Goal: Information Seeking & Learning: Learn about a topic

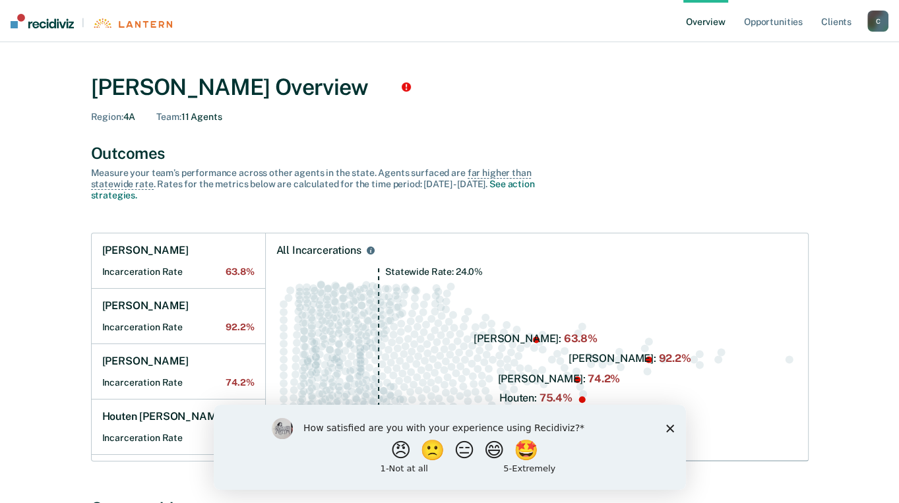
click at [667, 430] on icon "Close survey" at bounding box center [669, 428] width 8 height 8
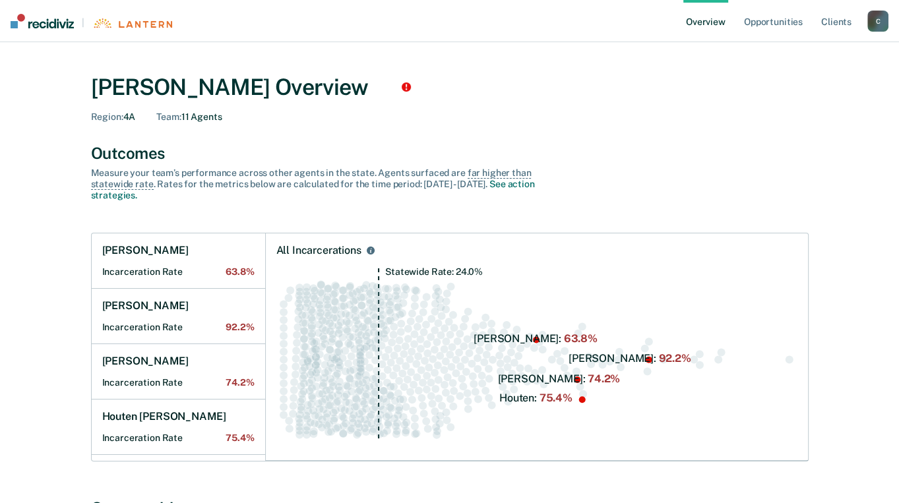
click at [787, 359] on circle "Swarm plot of all incarceration rates in the state for ALL caseloads, highlight…" at bounding box center [789, 359] width 8 height 8
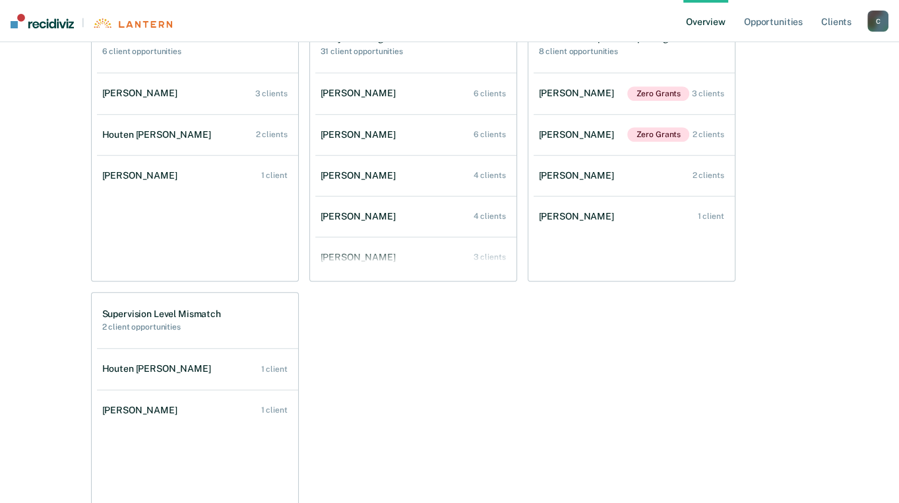
scroll to position [537, 0]
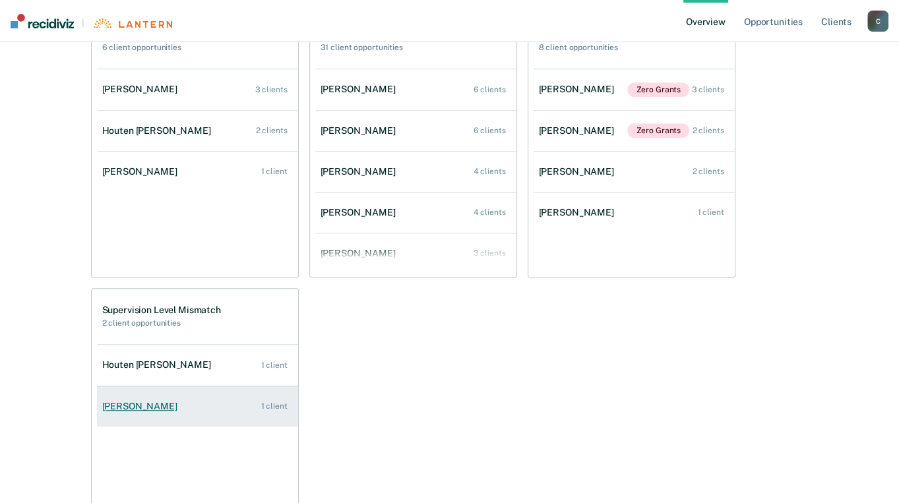
click at [138, 407] on div "[PERSON_NAME]" at bounding box center [142, 406] width 80 height 11
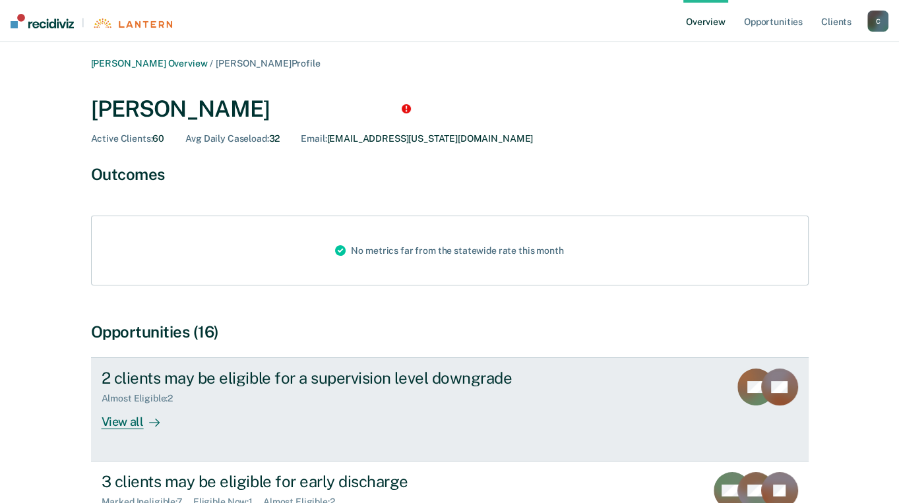
click at [125, 421] on div "View all" at bounding box center [139, 417] width 74 height 26
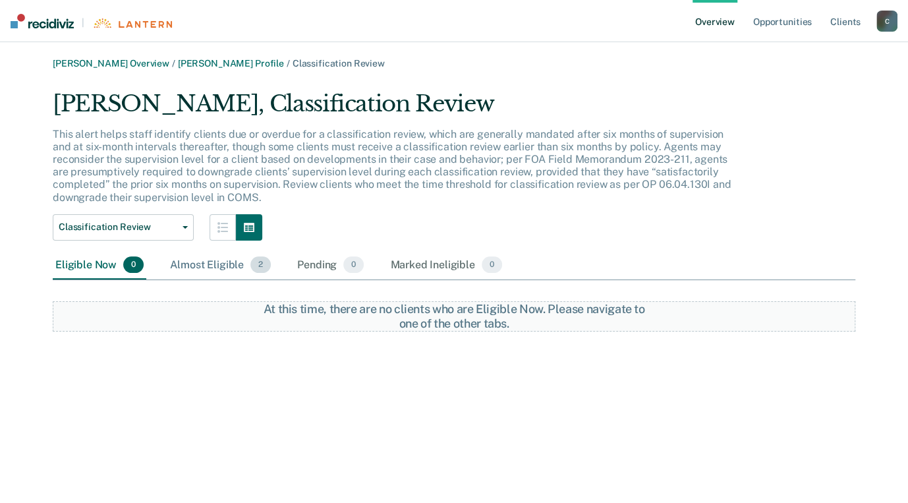
click at [220, 266] on div "Almost Eligible 2" at bounding box center [220, 265] width 106 height 29
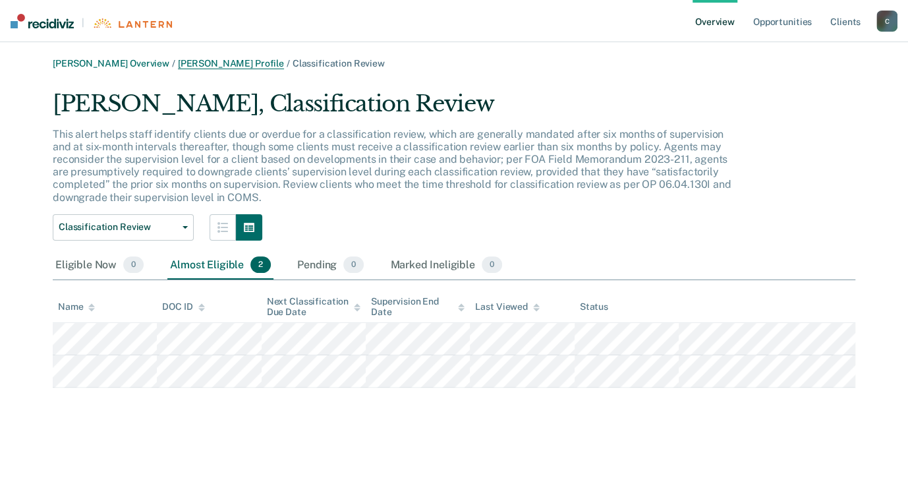
click at [239, 67] on link "[PERSON_NAME] Profile" at bounding box center [231, 63] width 106 height 11
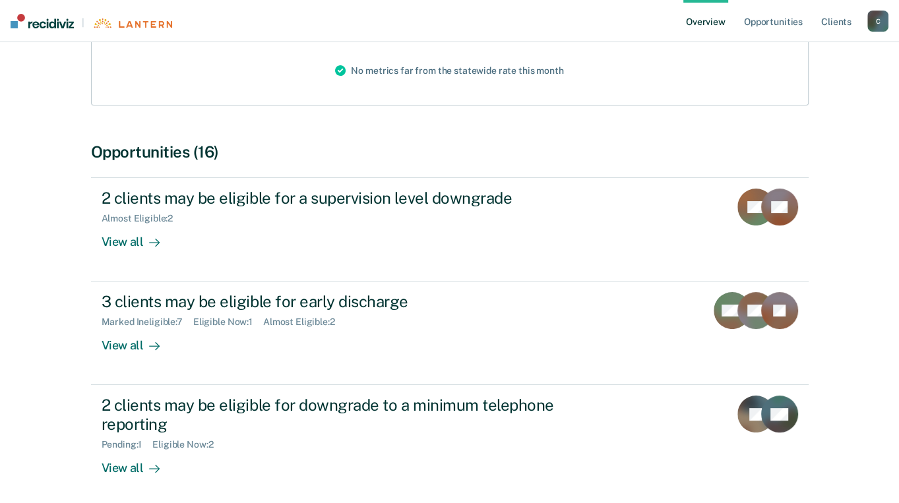
scroll to position [182, 0]
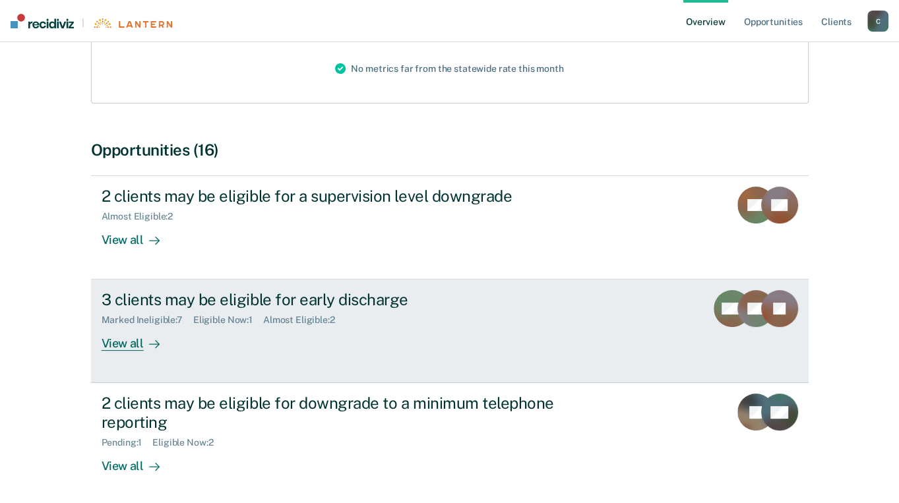
click at [128, 342] on div "View all" at bounding box center [139, 339] width 74 height 26
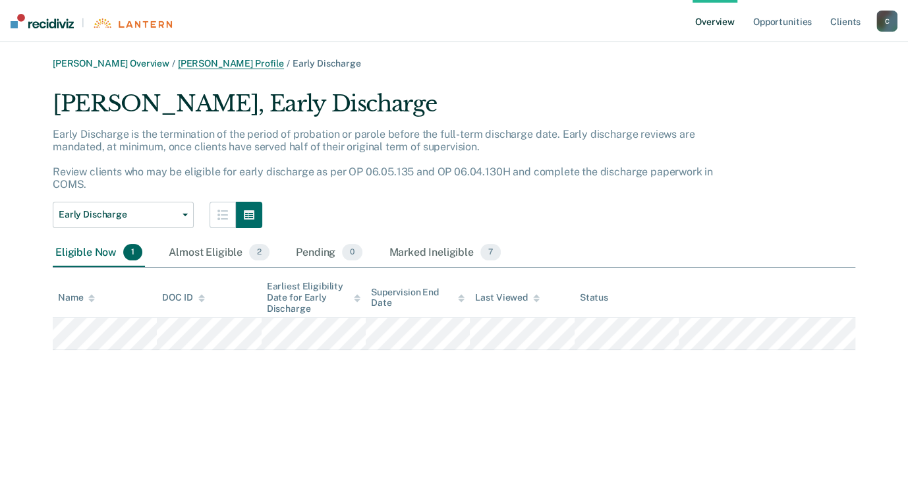
click at [268, 65] on link "[PERSON_NAME] Profile" at bounding box center [231, 63] width 106 height 11
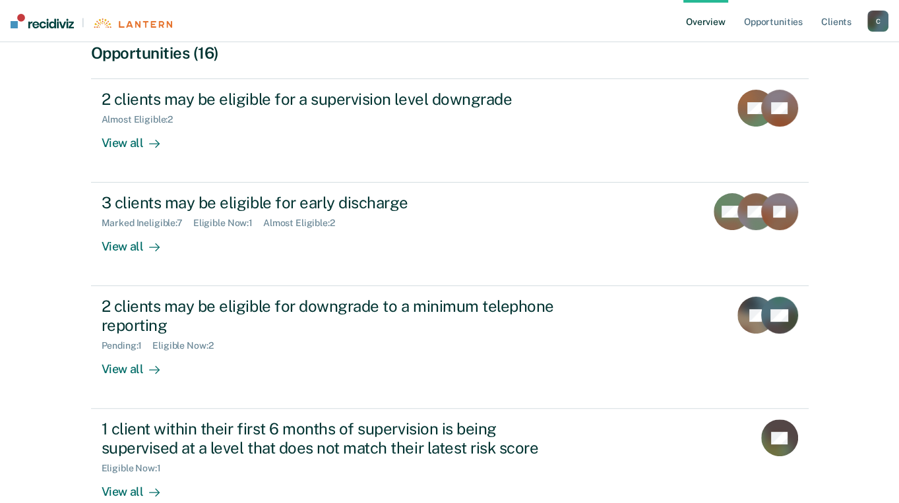
scroll to position [285, 0]
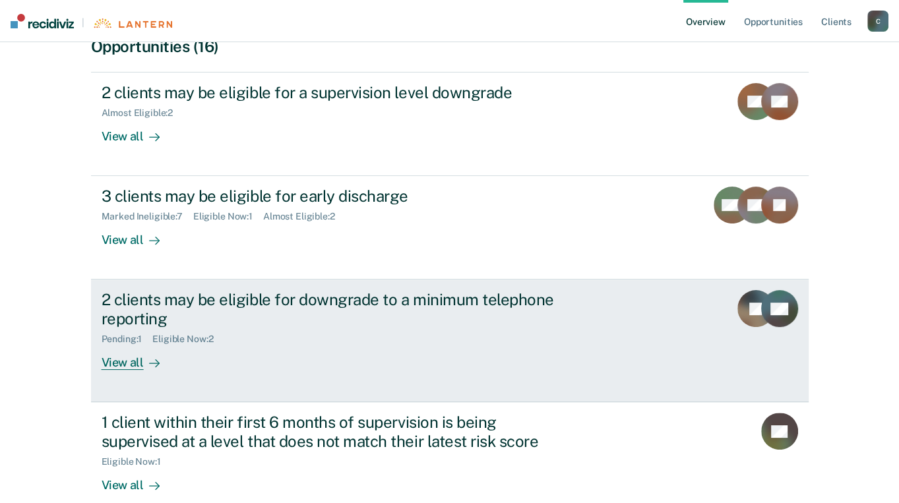
click at [109, 363] on div "View all" at bounding box center [139, 358] width 74 height 26
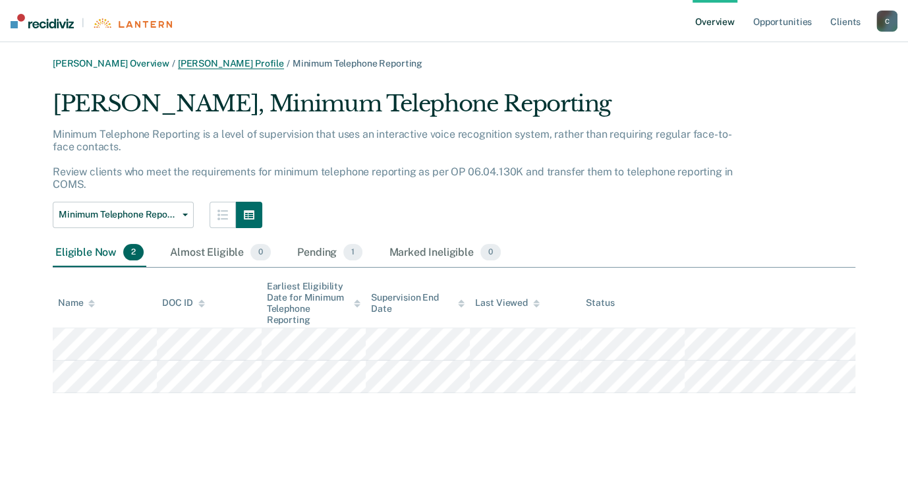
click at [236, 63] on link "[PERSON_NAME] Profile" at bounding box center [231, 63] width 106 height 11
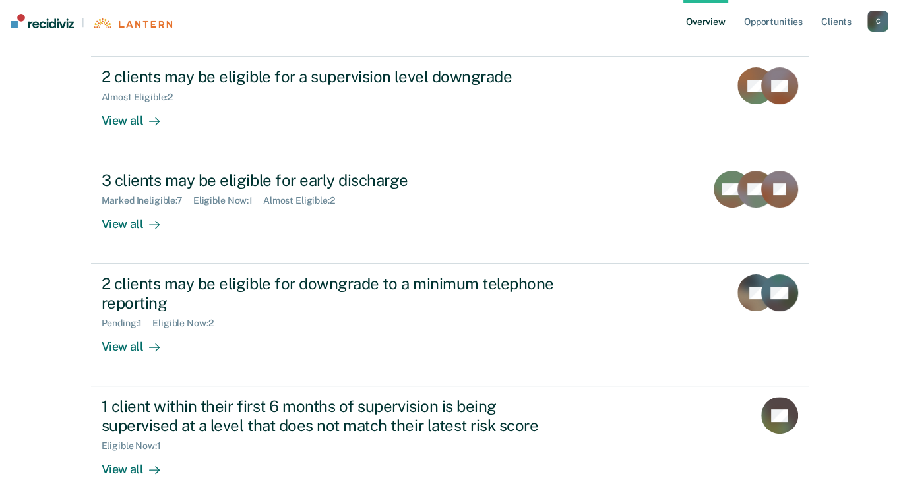
scroll to position [375, 0]
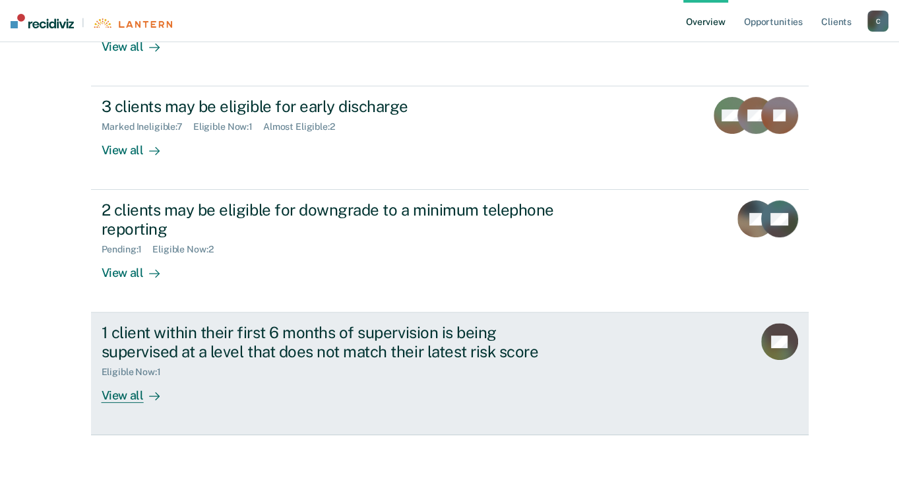
click at [116, 396] on div "View all" at bounding box center [139, 391] width 74 height 26
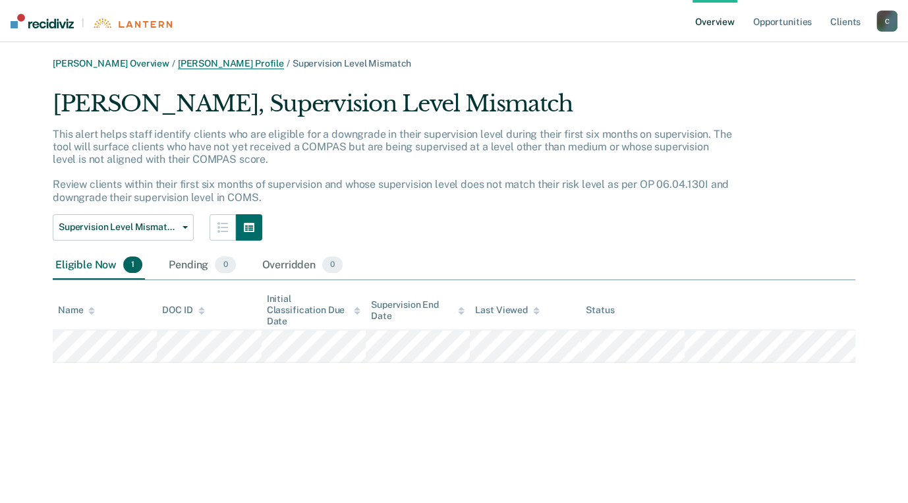
click at [233, 65] on link "[PERSON_NAME] Profile" at bounding box center [231, 63] width 106 height 11
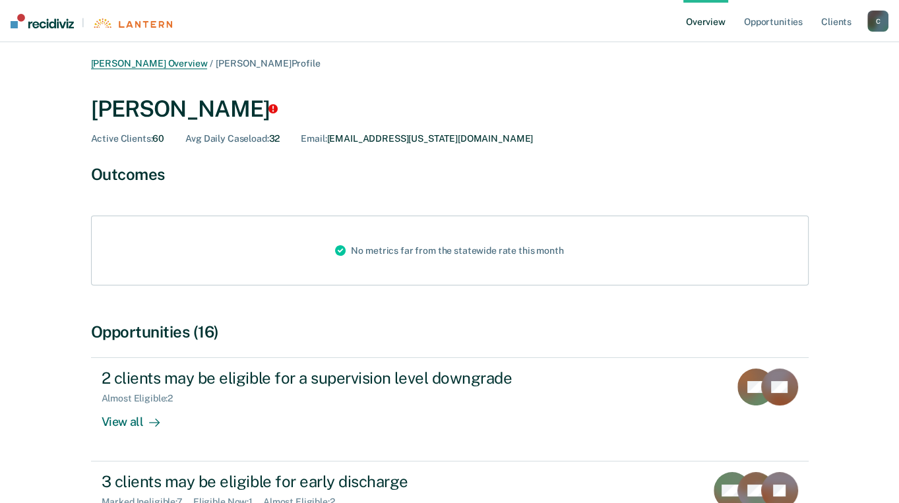
click at [172, 63] on link "[PERSON_NAME] Overview" at bounding box center [149, 63] width 117 height 11
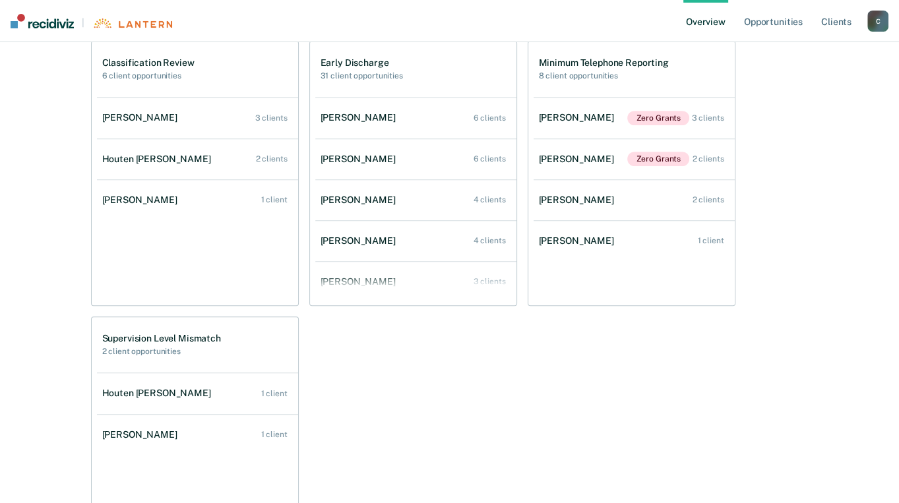
scroll to position [506, 0]
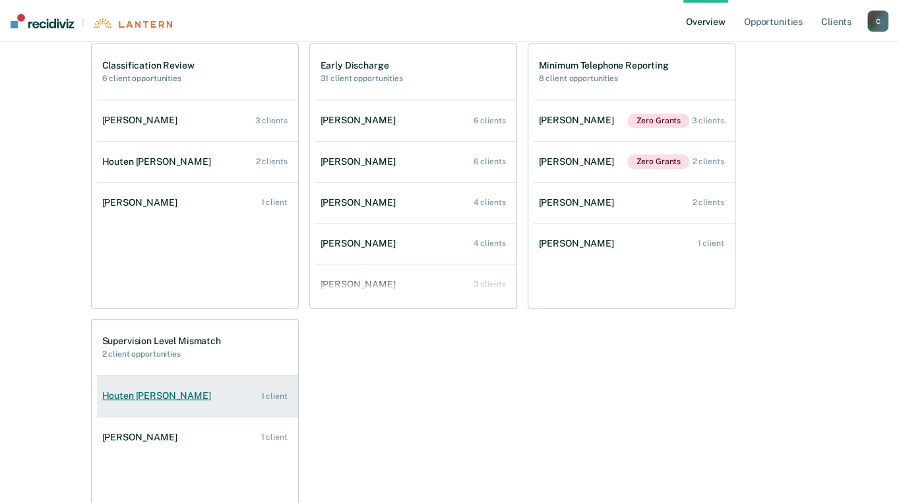
click at [146, 394] on div "Houten [PERSON_NAME]" at bounding box center [159, 395] width 114 height 11
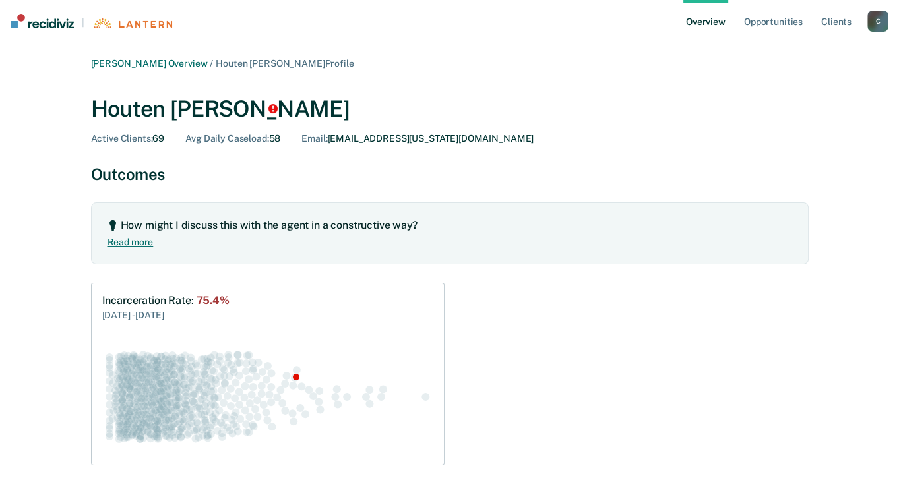
click at [121, 241] on link "Read more" at bounding box center [130, 239] width 46 height 16
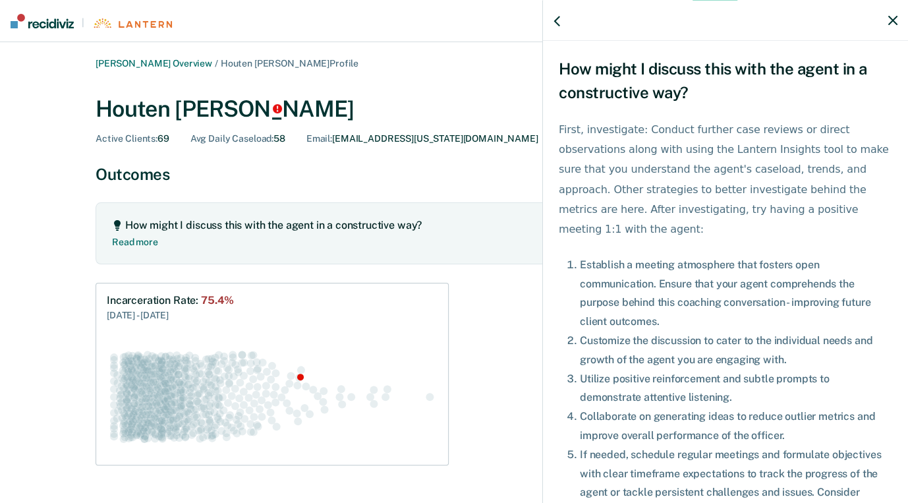
click at [889, 22] on icon "button" at bounding box center [893, 20] width 9 height 9
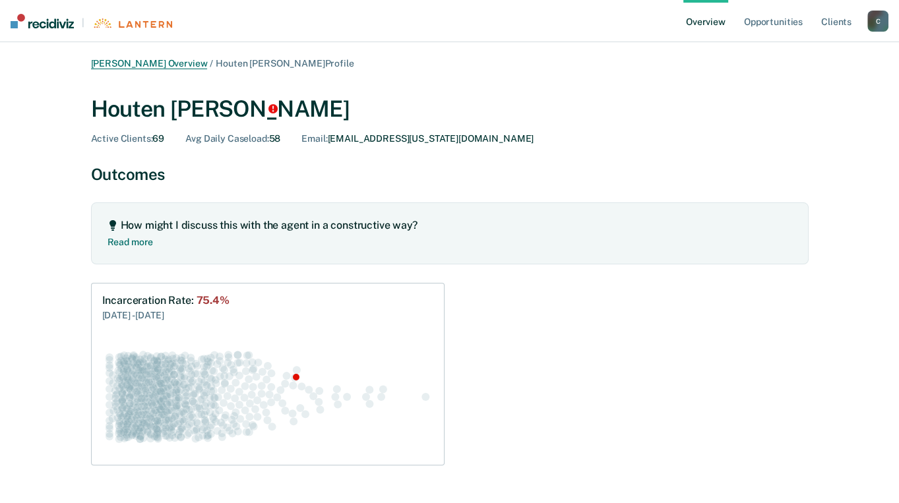
click at [125, 65] on link "[PERSON_NAME] Overview" at bounding box center [149, 63] width 117 height 11
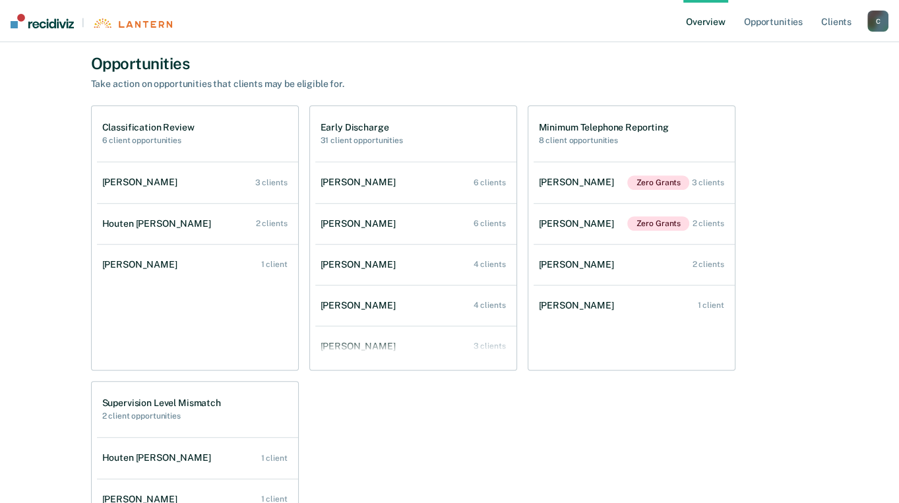
scroll to position [446, 0]
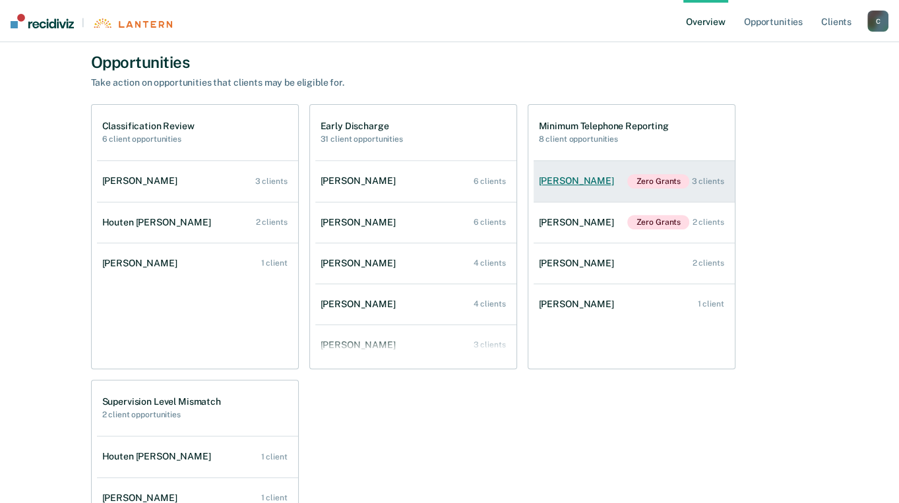
click at [572, 182] on div "[PERSON_NAME]" at bounding box center [579, 180] width 80 height 11
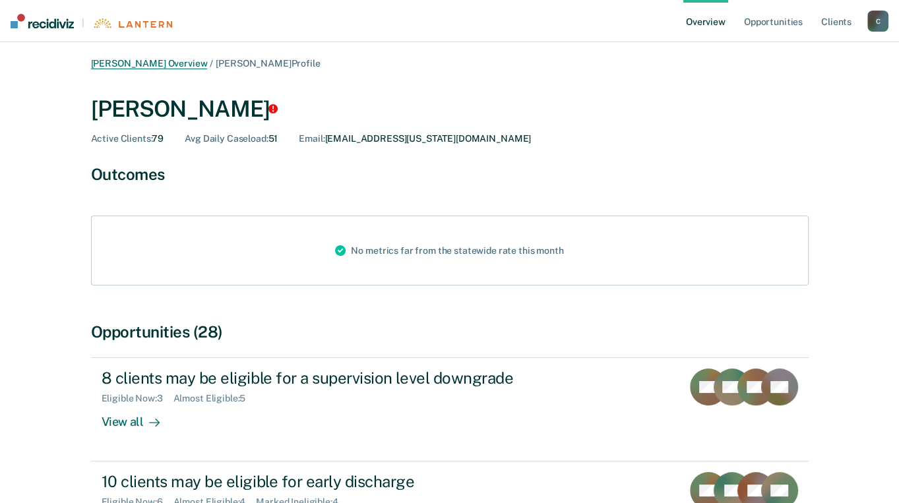
click at [171, 64] on link "[PERSON_NAME] Overview" at bounding box center [149, 63] width 117 height 11
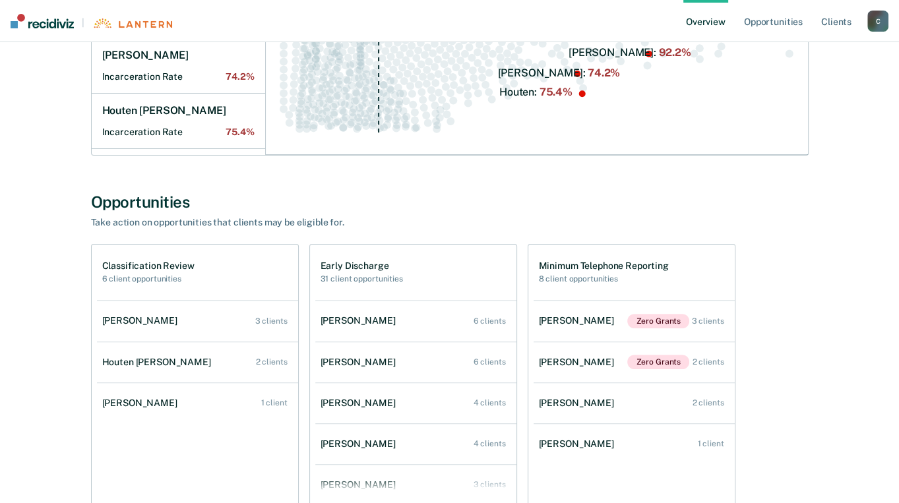
scroll to position [357, 0]
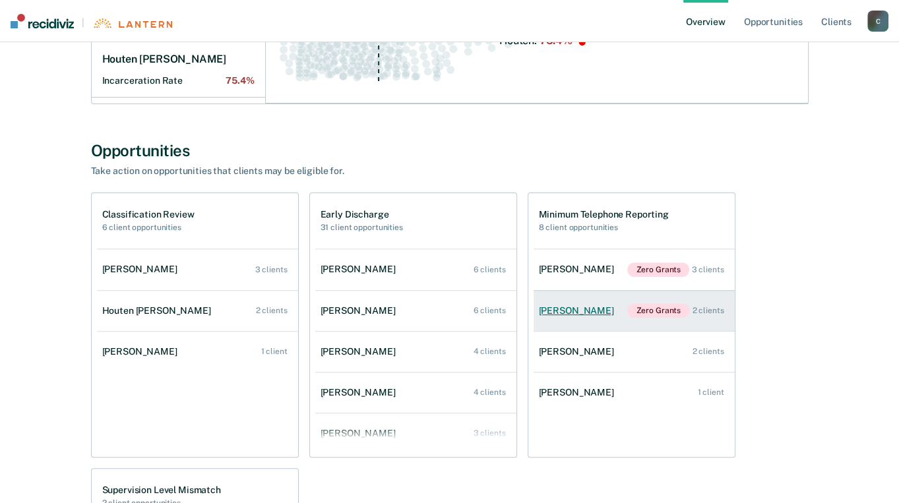
click at [560, 314] on div "[PERSON_NAME]" at bounding box center [579, 310] width 80 height 11
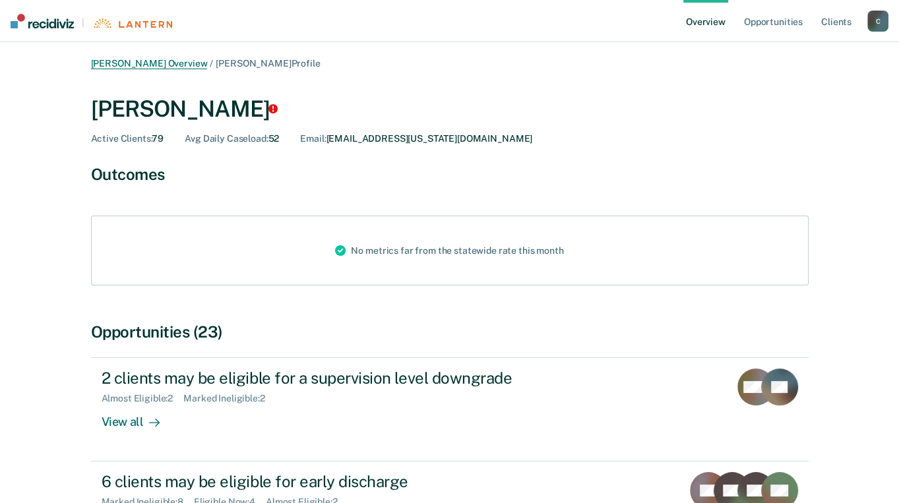
click at [151, 63] on link "[PERSON_NAME] Overview" at bounding box center [149, 63] width 117 height 11
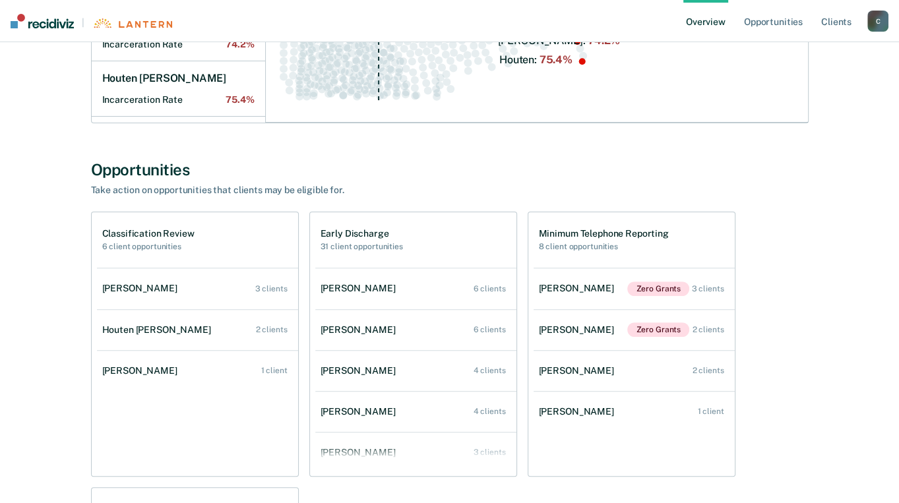
scroll to position [342, 0]
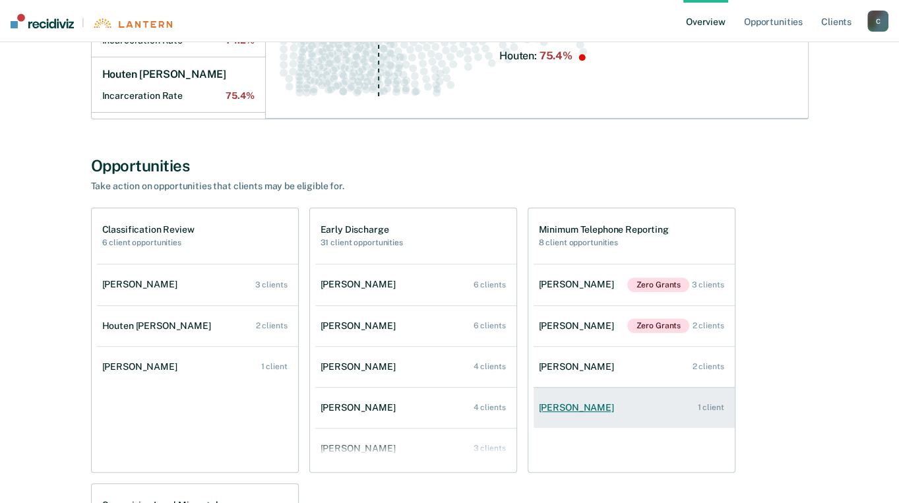
click at [574, 407] on div "[PERSON_NAME]" at bounding box center [579, 407] width 80 height 11
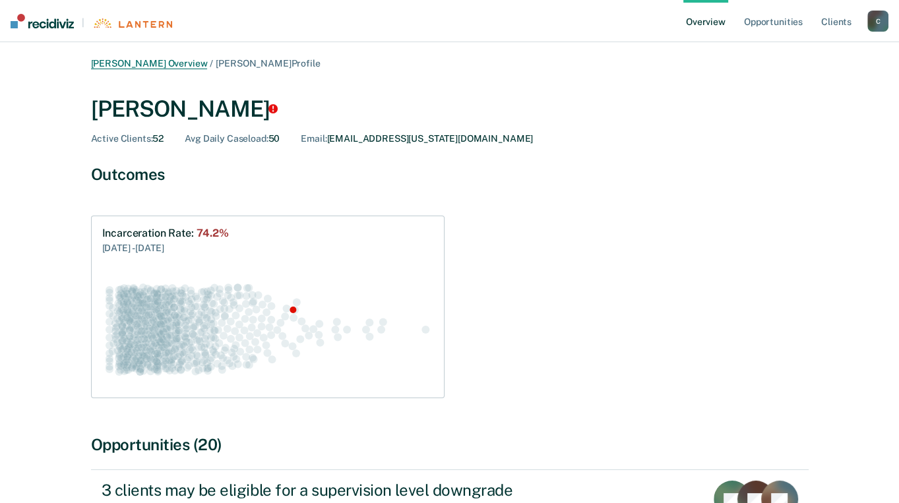
click at [169, 64] on link "[PERSON_NAME] Overview" at bounding box center [149, 63] width 117 height 11
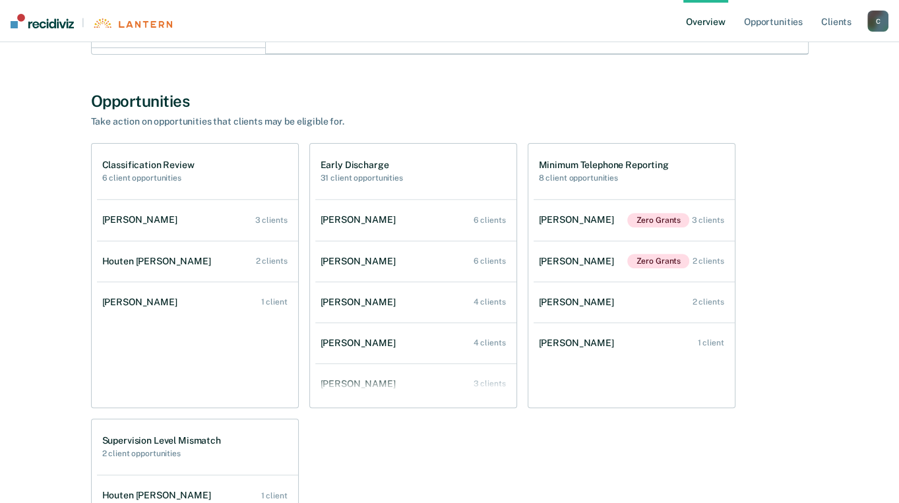
scroll to position [403, 0]
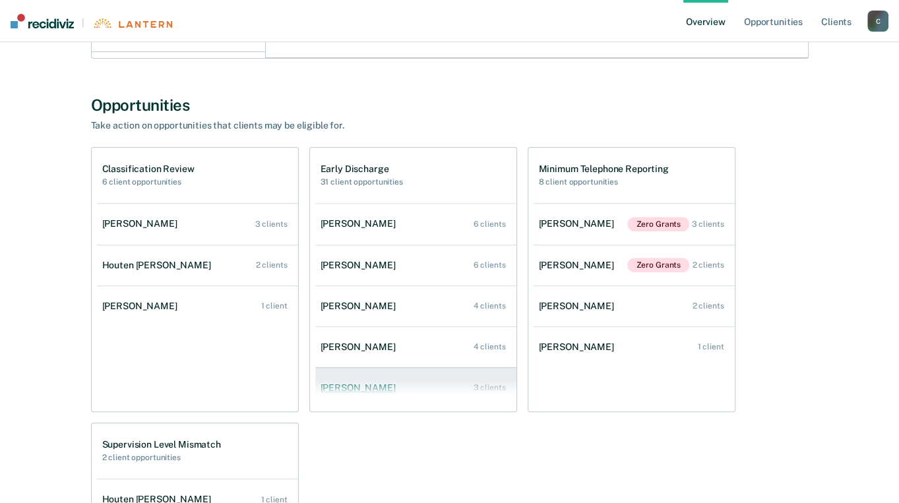
click at [389, 386] on div "[PERSON_NAME]" at bounding box center [360, 387] width 80 height 11
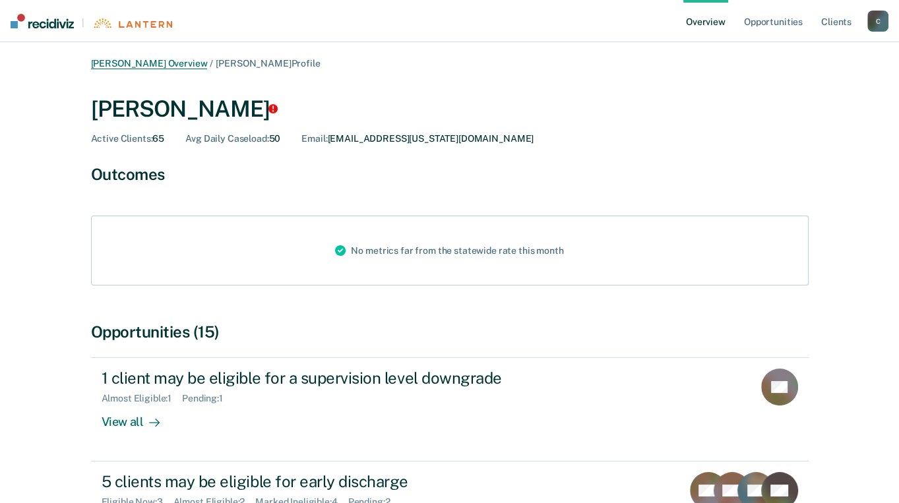
click at [166, 66] on link "[PERSON_NAME] Overview" at bounding box center [149, 63] width 117 height 11
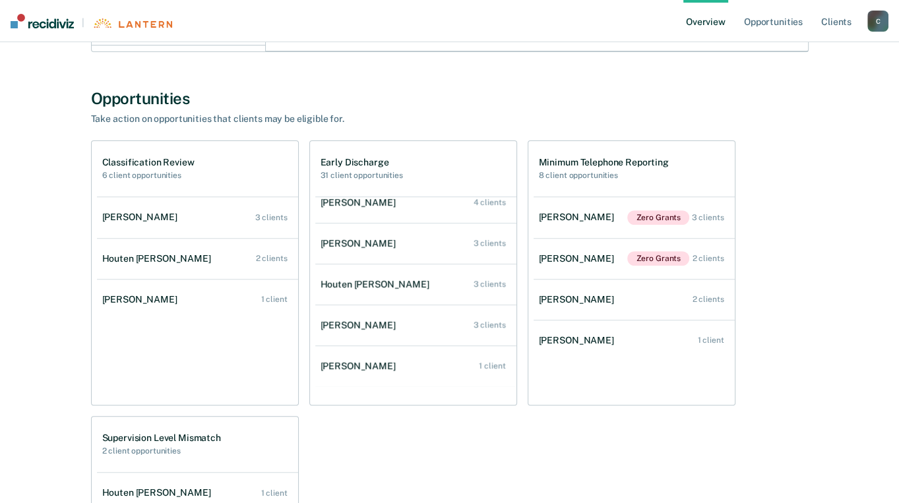
scroll to position [138, 0]
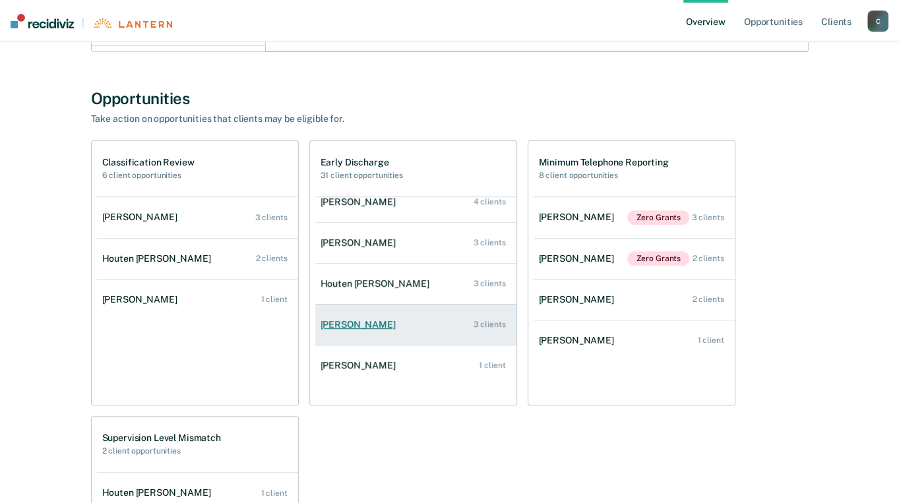
click at [350, 323] on div "[PERSON_NAME]" at bounding box center [360, 324] width 80 height 11
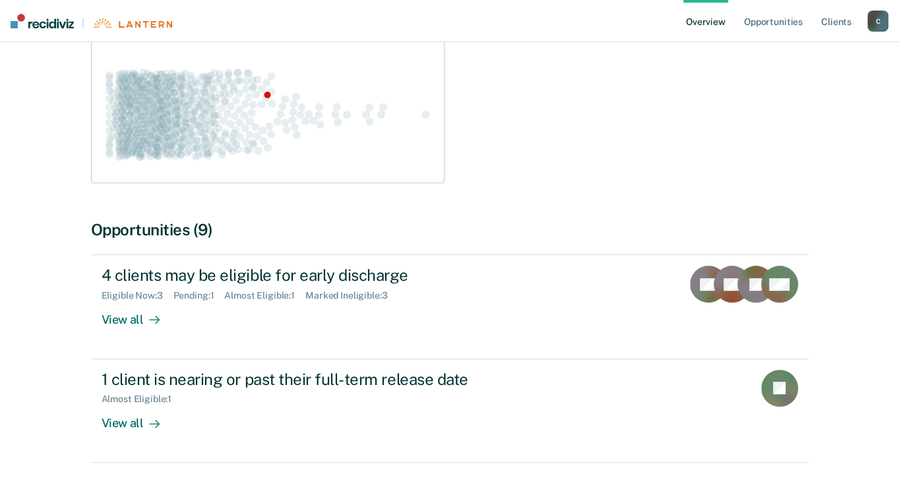
scroll to position [216, 0]
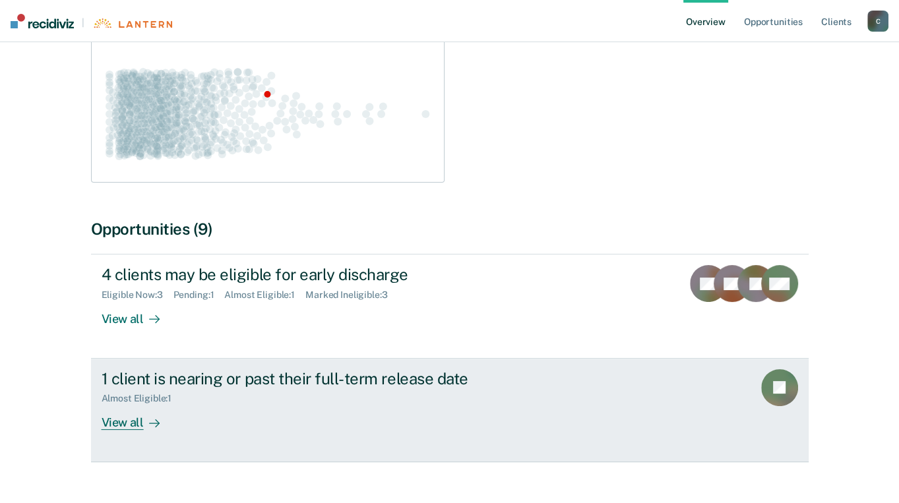
click at [109, 423] on div "View all" at bounding box center [139, 417] width 74 height 26
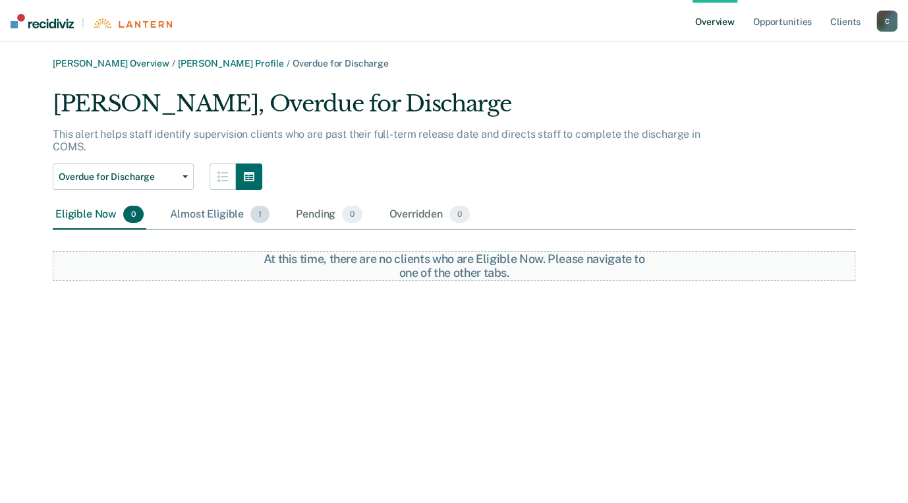
click at [212, 200] on div "Almost Eligible 1" at bounding box center [219, 214] width 105 height 29
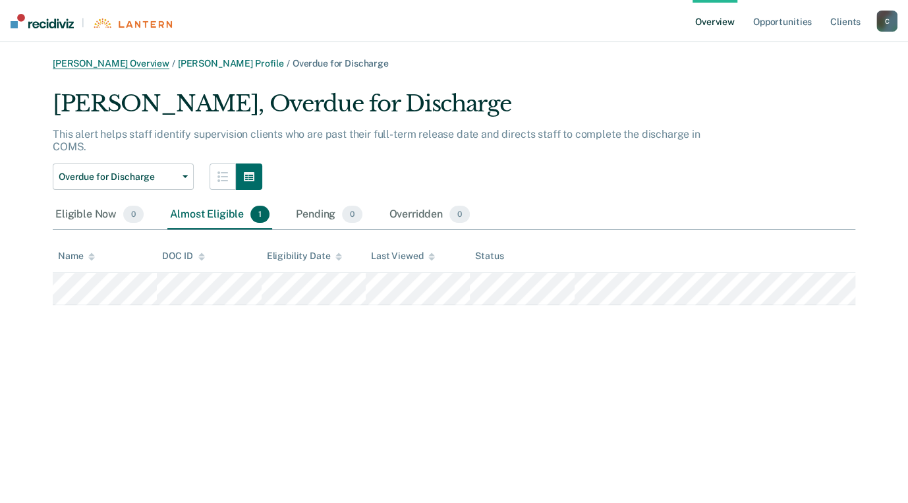
click at [153, 65] on link "[PERSON_NAME] Overview" at bounding box center [111, 63] width 117 height 11
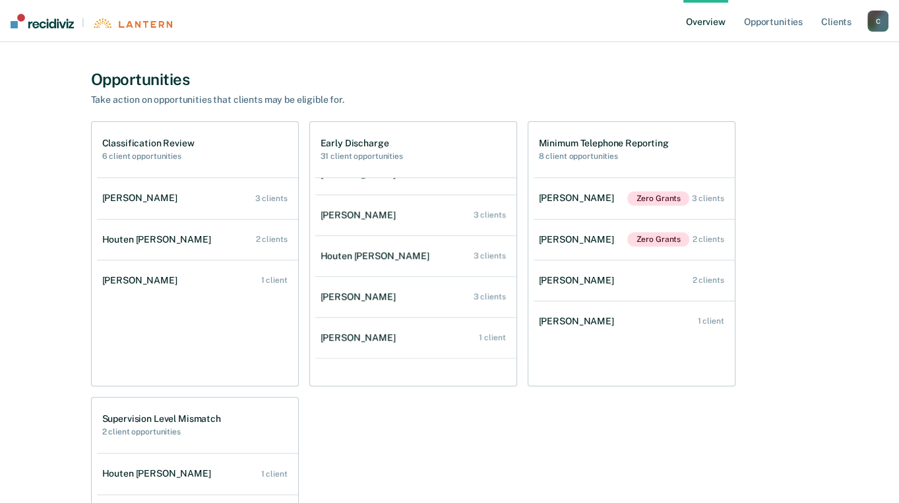
scroll to position [175, 0]
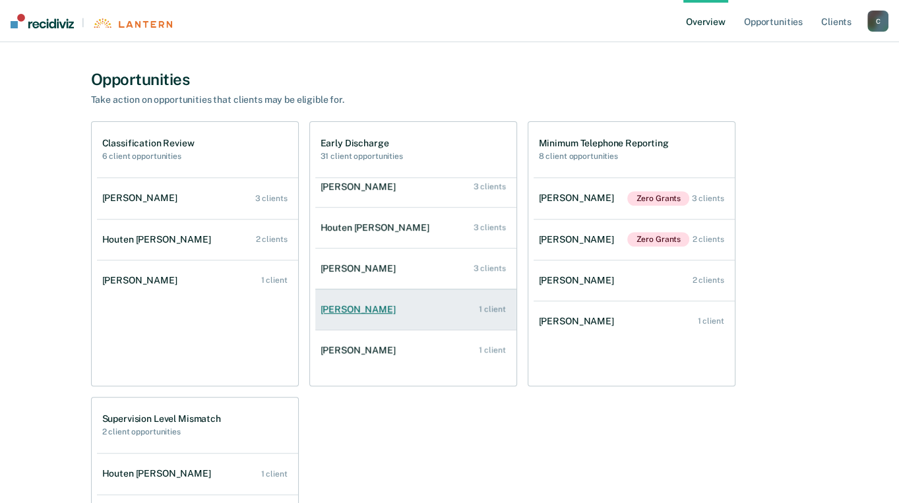
click at [340, 311] on div "[PERSON_NAME]" at bounding box center [360, 309] width 80 height 11
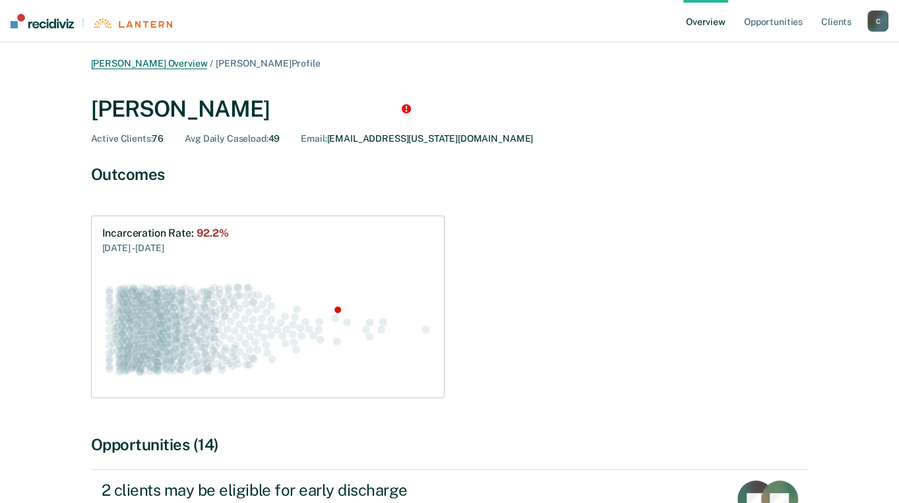
click at [151, 63] on link "[PERSON_NAME] Overview" at bounding box center [149, 63] width 117 height 11
